Goal: Navigation & Orientation: Find specific page/section

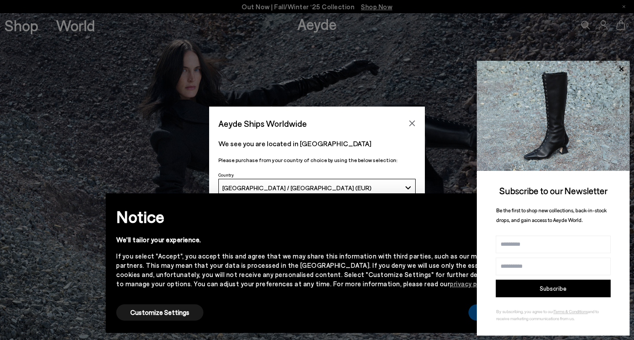
click at [473, 315] on button "Accept" at bounding box center [493, 312] width 49 height 16
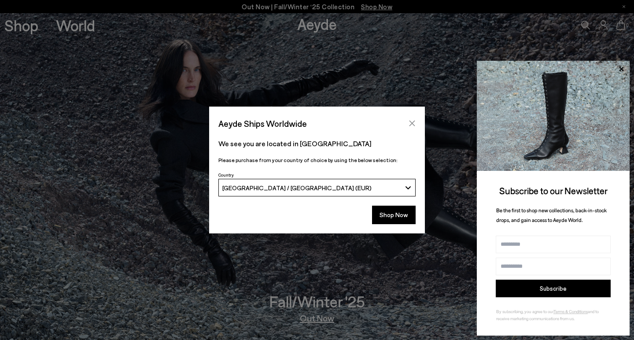
click at [412, 124] on icon "Close" at bounding box center [413, 124] width 6 height 6
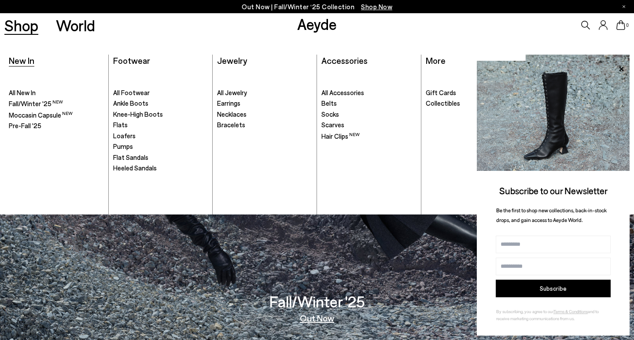
click at [21, 58] on span "New In" at bounding box center [22, 60] width 26 height 11
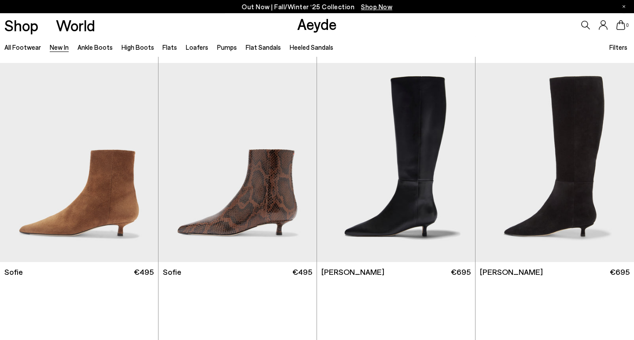
scroll to position [2953, 0]
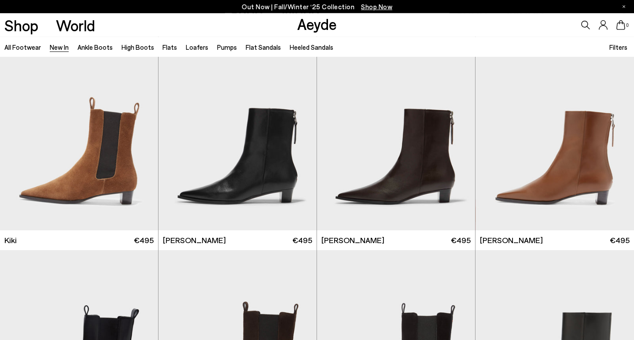
scroll to position [3689, 0]
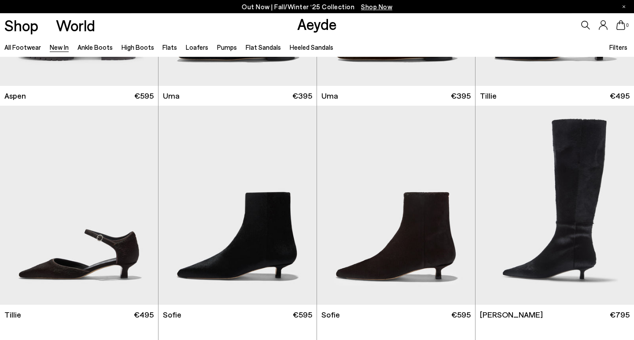
scroll to position [5021, 0]
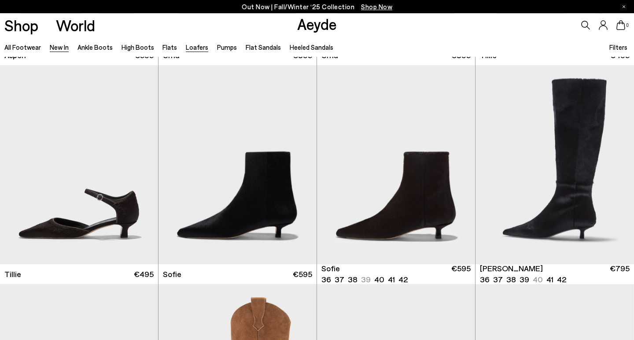
click at [193, 44] on link "Loafers" at bounding box center [197, 47] width 22 height 8
